Goal: Obtain resource: Download file/media

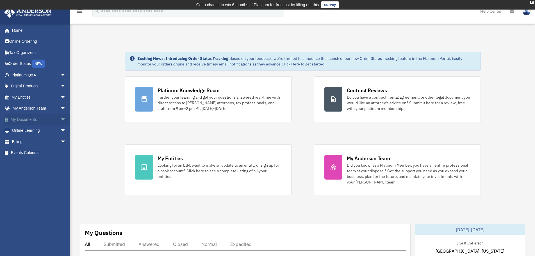
click at [60, 118] on span "arrow_drop_down" at bounding box center [65, 120] width 11 height 12
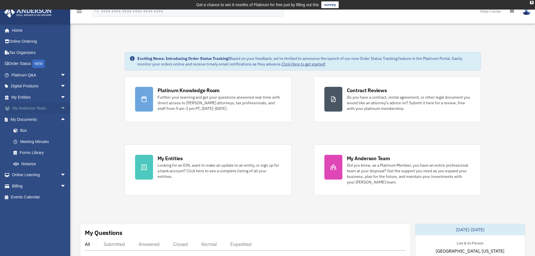
click at [60, 108] on span "arrow_drop_down" at bounding box center [65, 109] width 11 height 12
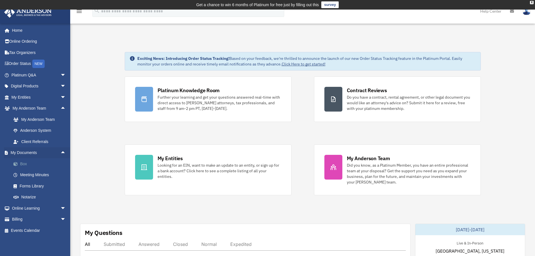
click at [21, 163] on link "Box" at bounding box center [41, 163] width 67 height 11
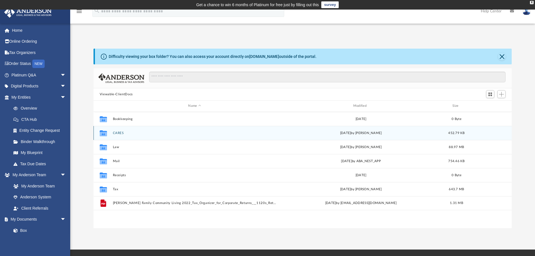
scroll to position [124, 414]
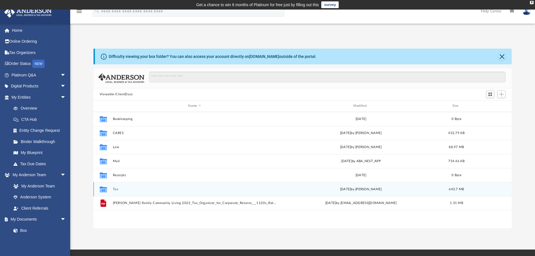
click at [115, 188] on button "Tax" at bounding box center [195, 189] width 164 height 4
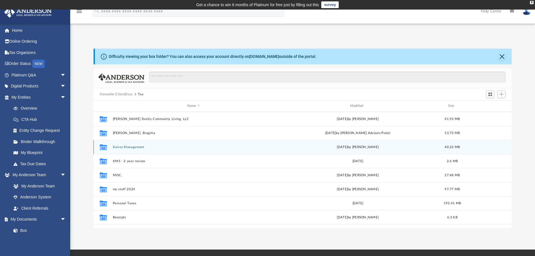
click at [356, 147] on div "today by Alex Price" at bounding box center [358, 146] width 162 height 5
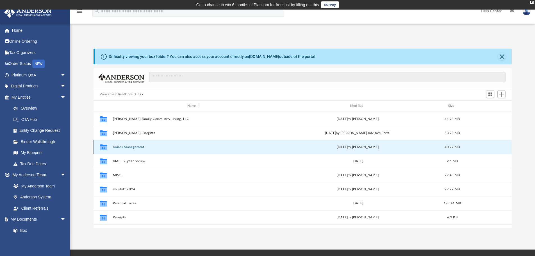
click at [124, 146] on button "Kairos Management" at bounding box center [194, 147] width 162 height 4
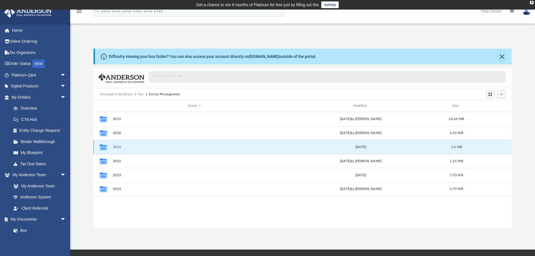
click at [122, 146] on button "2021" at bounding box center [195, 147] width 164 height 4
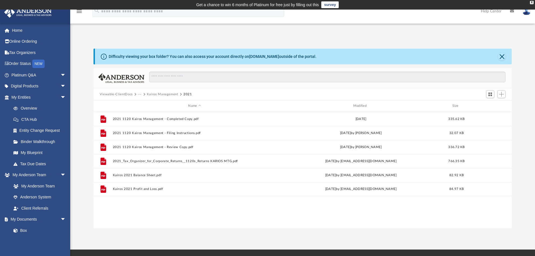
click at [165, 93] on button "Kairos Management" at bounding box center [162, 94] width 31 height 5
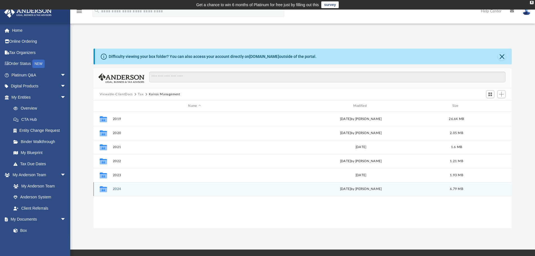
click at [117, 190] on button "2024" at bounding box center [195, 189] width 164 height 4
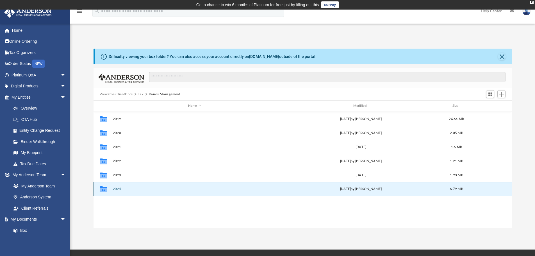
click at [117, 190] on button "2024" at bounding box center [195, 189] width 164 height 4
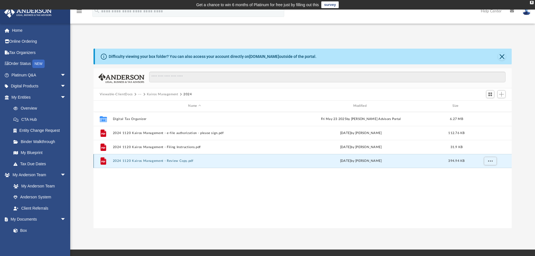
click at [136, 161] on button "2024 1120 Kairos Management - Review Copy.pdf" at bounding box center [195, 161] width 164 height 4
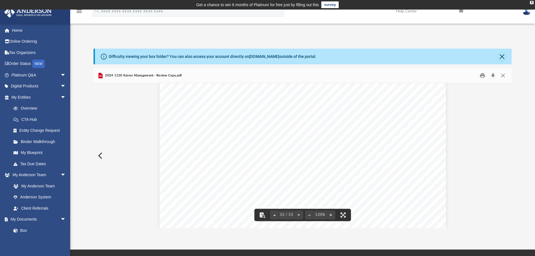
scroll to position [11606, 0]
click at [503, 77] on button "Close" at bounding box center [503, 75] width 10 height 9
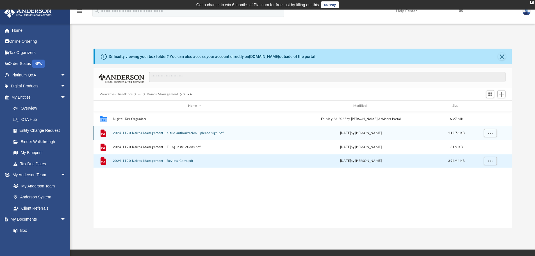
click at [165, 132] on button "2024 1120 Kairos Management - e-file authorization - please sign.pdf" at bounding box center [195, 133] width 164 height 4
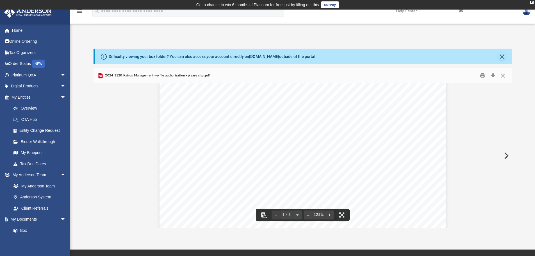
scroll to position [337, 0]
click at [501, 74] on button "Close" at bounding box center [503, 75] width 10 height 9
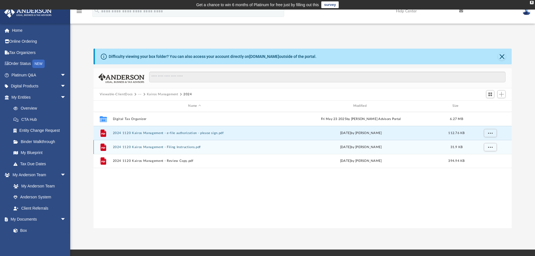
click at [140, 146] on button "2024 1120 Kairos Management - Filing Instructions.pdf" at bounding box center [195, 147] width 164 height 4
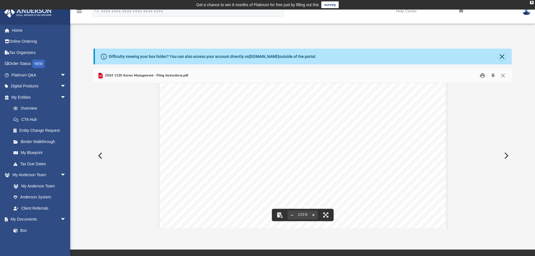
scroll to position [122, 0]
click at [505, 76] on button "Close" at bounding box center [503, 75] width 10 height 9
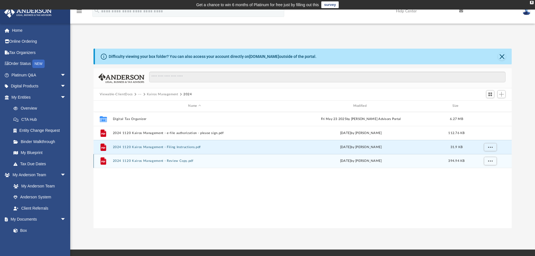
click at [154, 157] on div "File 2024 1120 Kairos Management - Review Copy.pdf today by Alex Price 394.94 KB" at bounding box center [303, 161] width 418 height 14
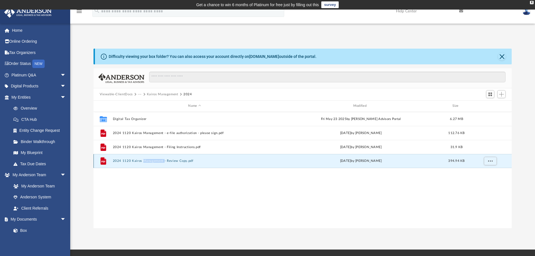
click at [129, 160] on button "2024 1120 Kairos Management - Review Copy.pdf" at bounding box center [195, 161] width 164 height 4
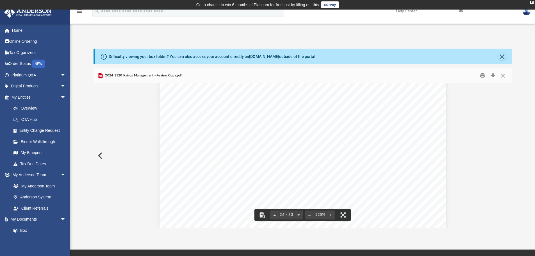
scroll to position [9079, 0]
click at [503, 76] on button "Close" at bounding box center [503, 75] width 10 height 9
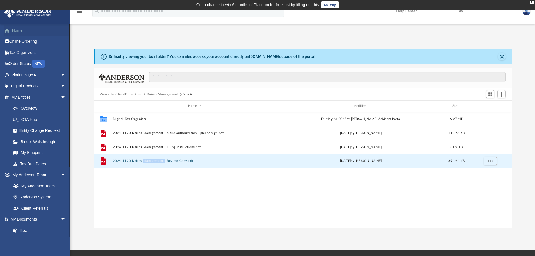
click at [13, 33] on link "Home" at bounding box center [39, 30] width 70 height 11
